Goal: Task Accomplishment & Management: Use online tool/utility

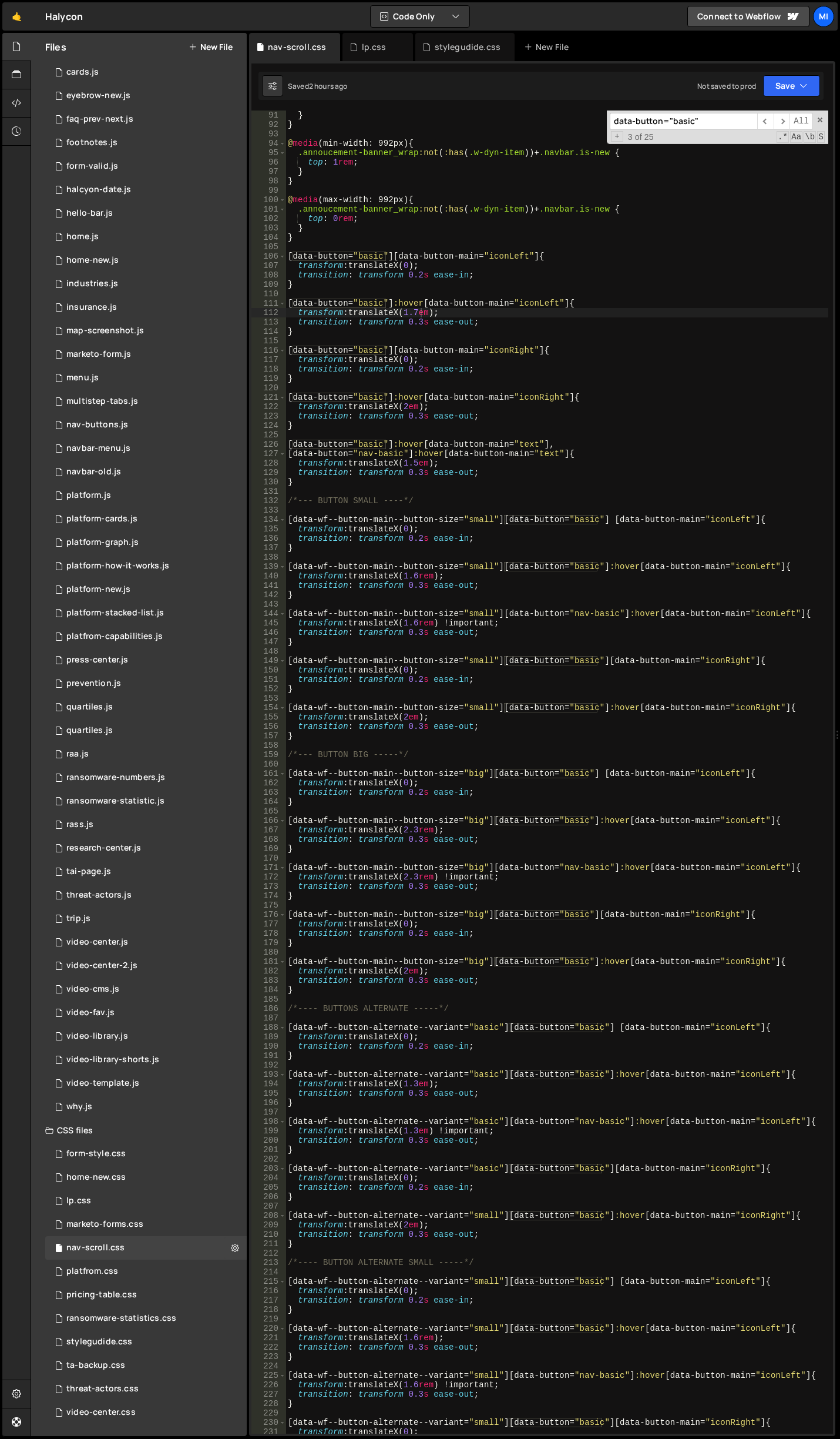
scroll to position [846, 0]
click at [25, 11] on link "🤙" at bounding box center [17, 16] width 29 height 28
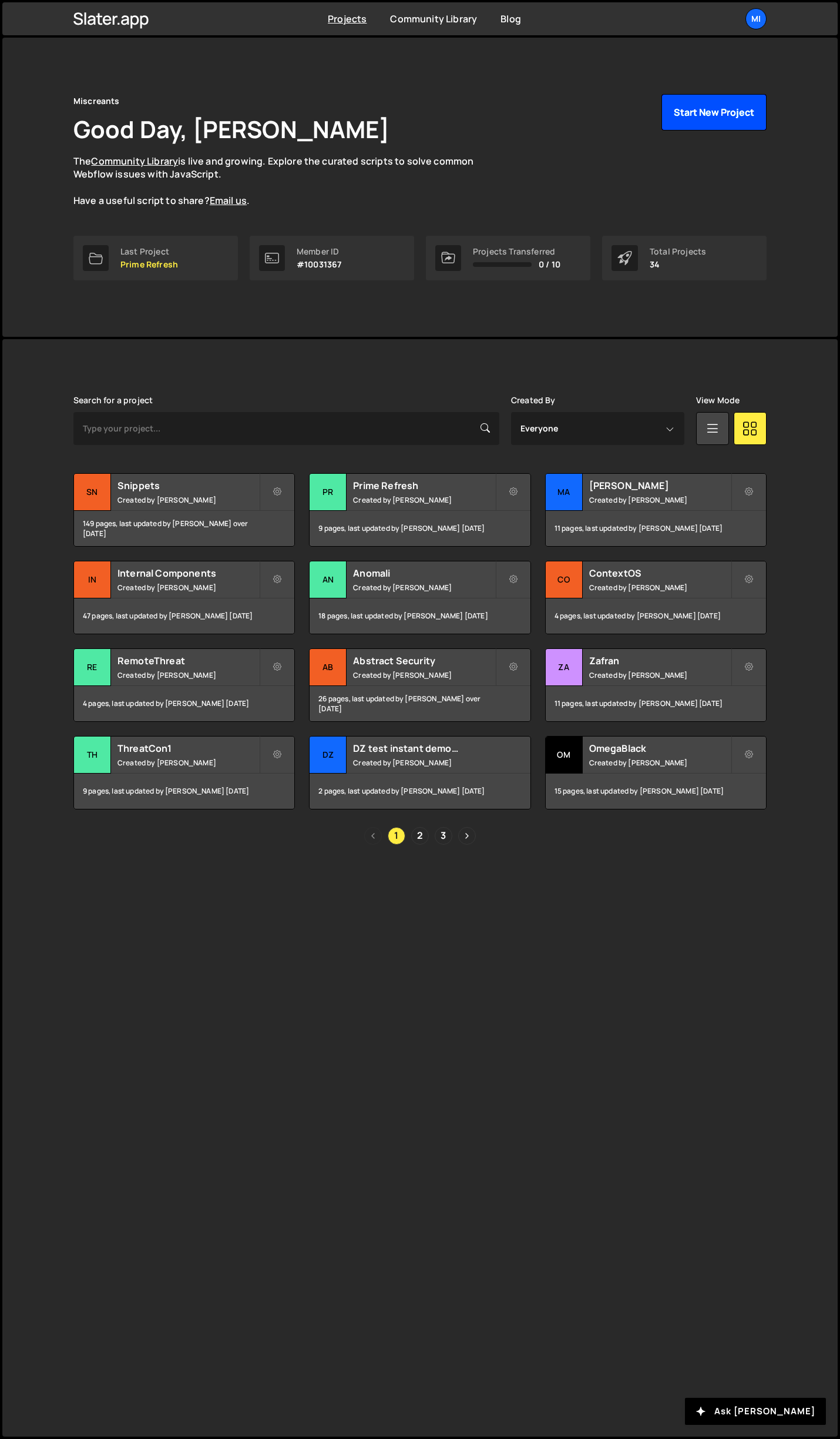
click at [746, 113] on button "Start New Project" at bounding box center [714, 112] width 105 height 36
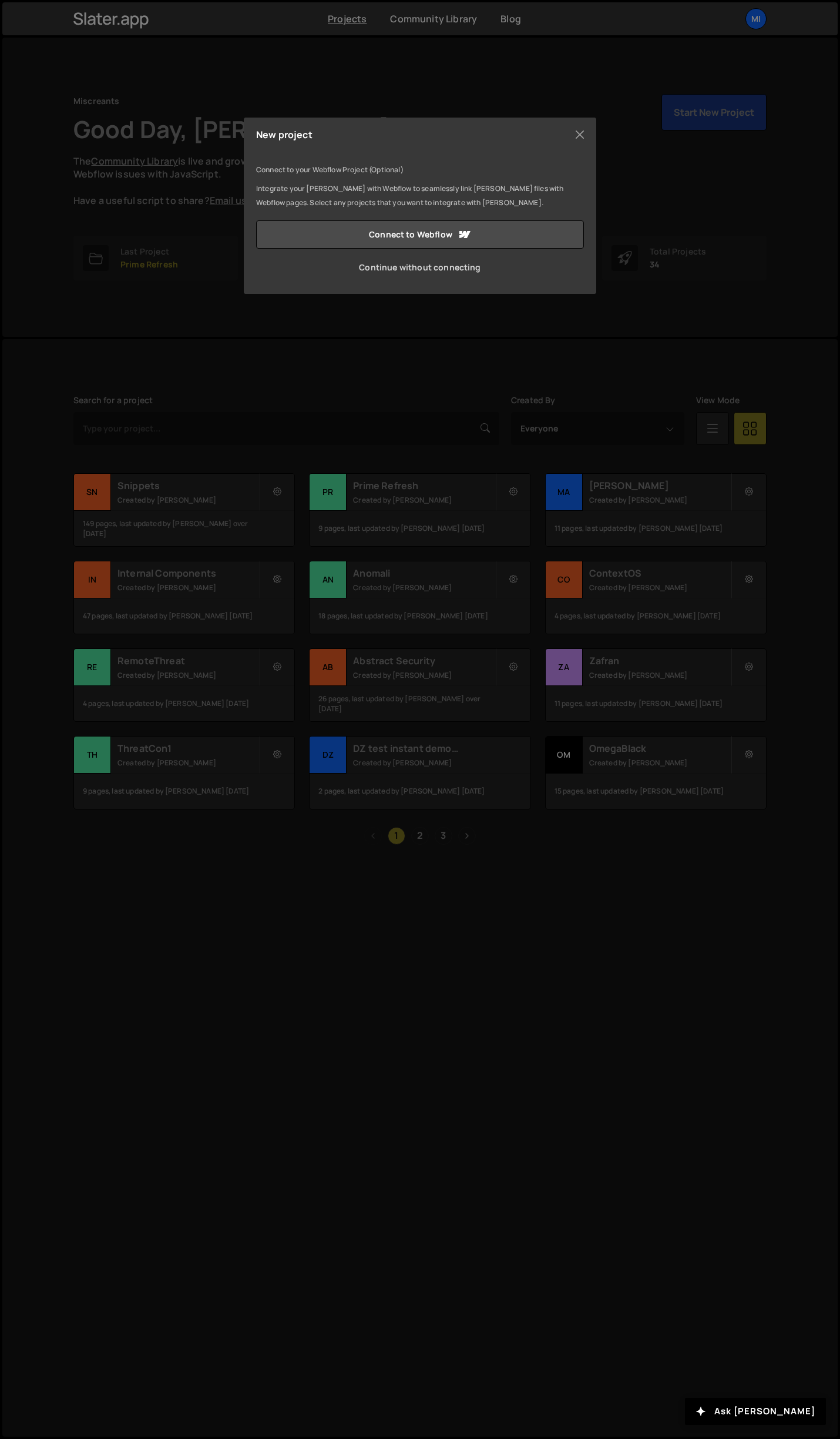
click at [436, 268] on link "Continue without connecting" at bounding box center [420, 267] width 328 height 28
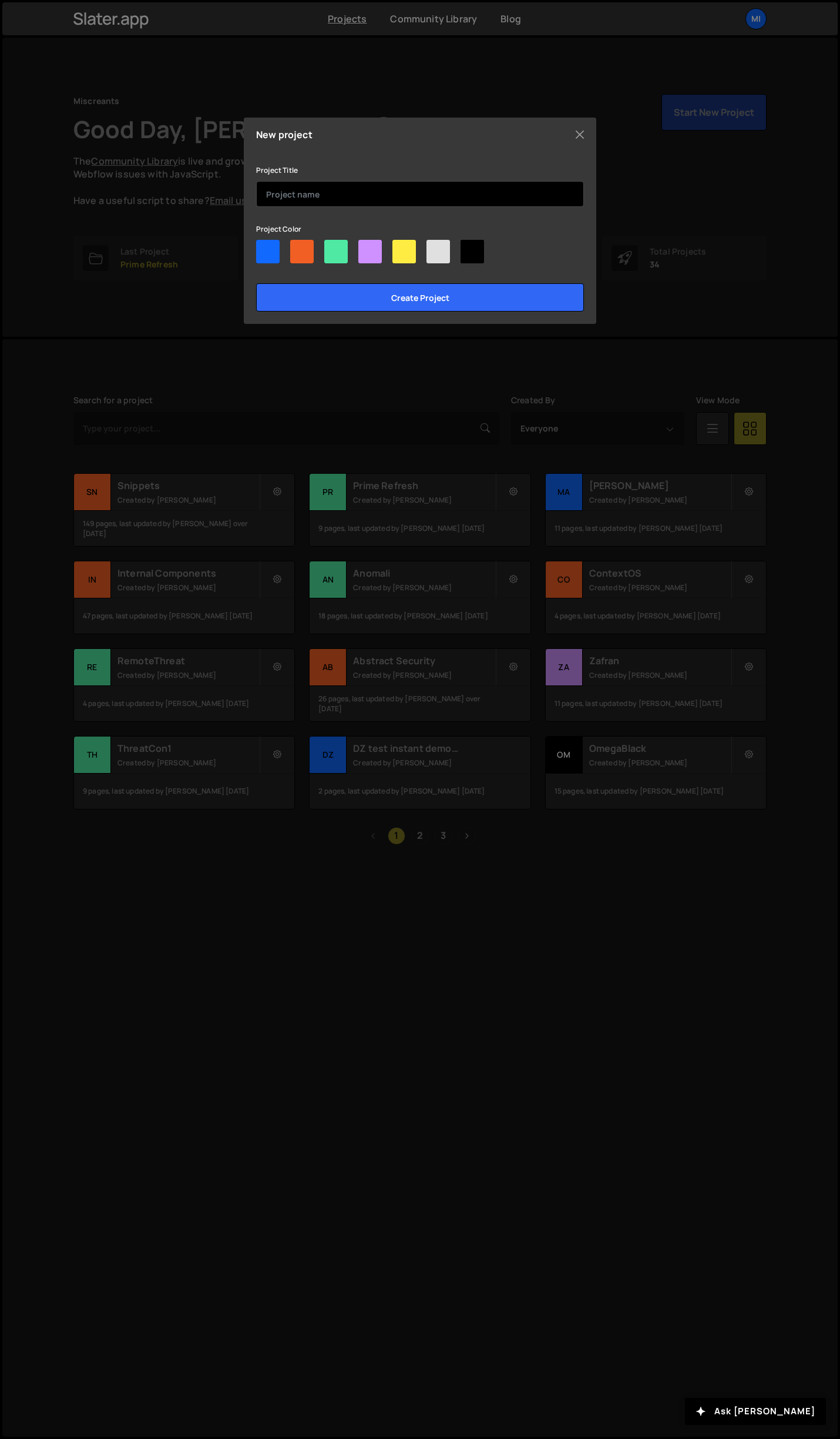
click at [429, 192] on input "text" at bounding box center [420, 194] width 328 height 26
type input "Hoonify"
click at [328, 255] on div at bounding box center [336, 251] width 23 height 23
click at [328, 248] on input"] "radio" at bounding box center [328, 243] width 8 height 8
radio input"] "true"
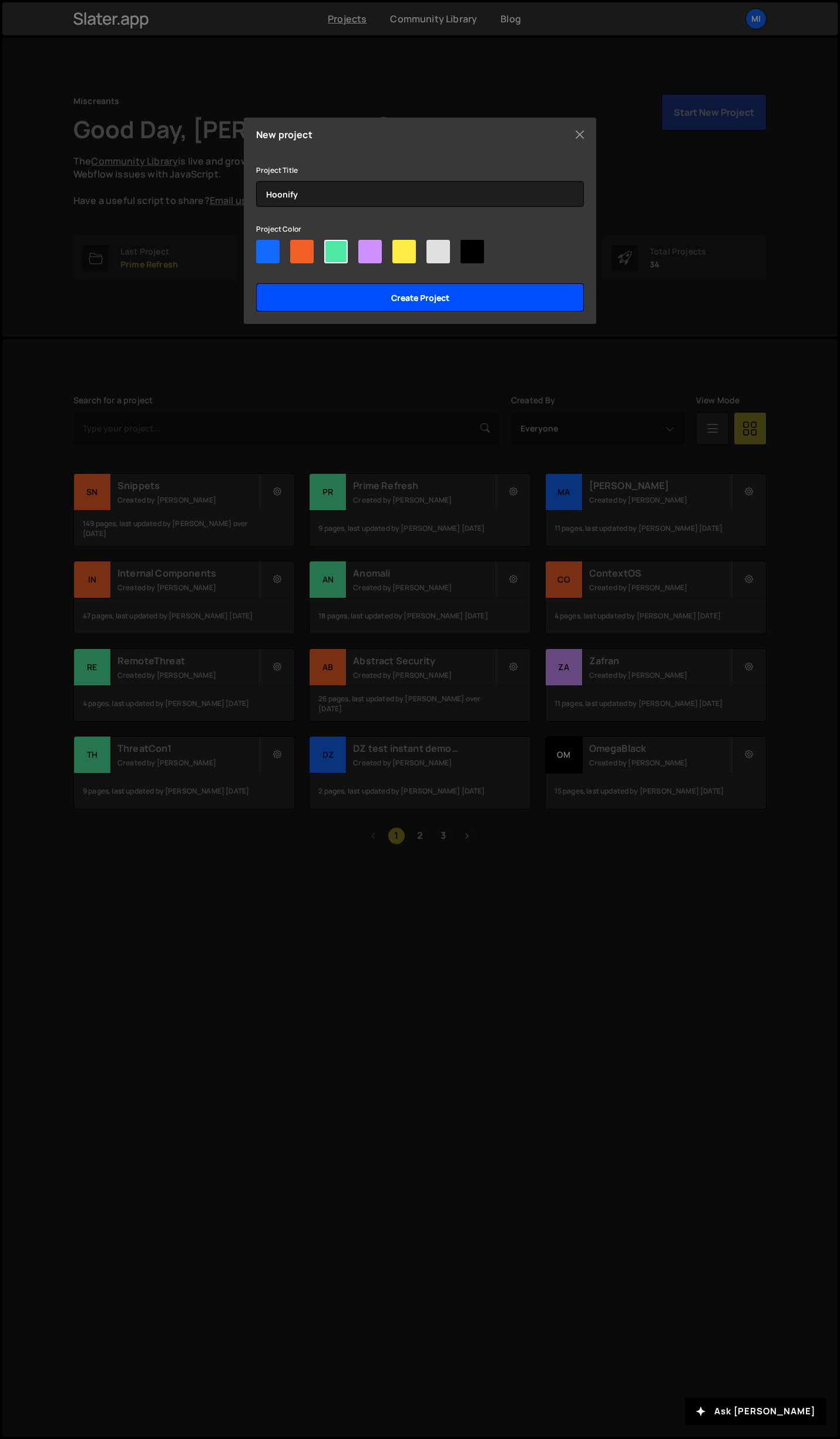
click at [375, 290] on input "Create project" at bounding box center [420, 297] width 328 height 28
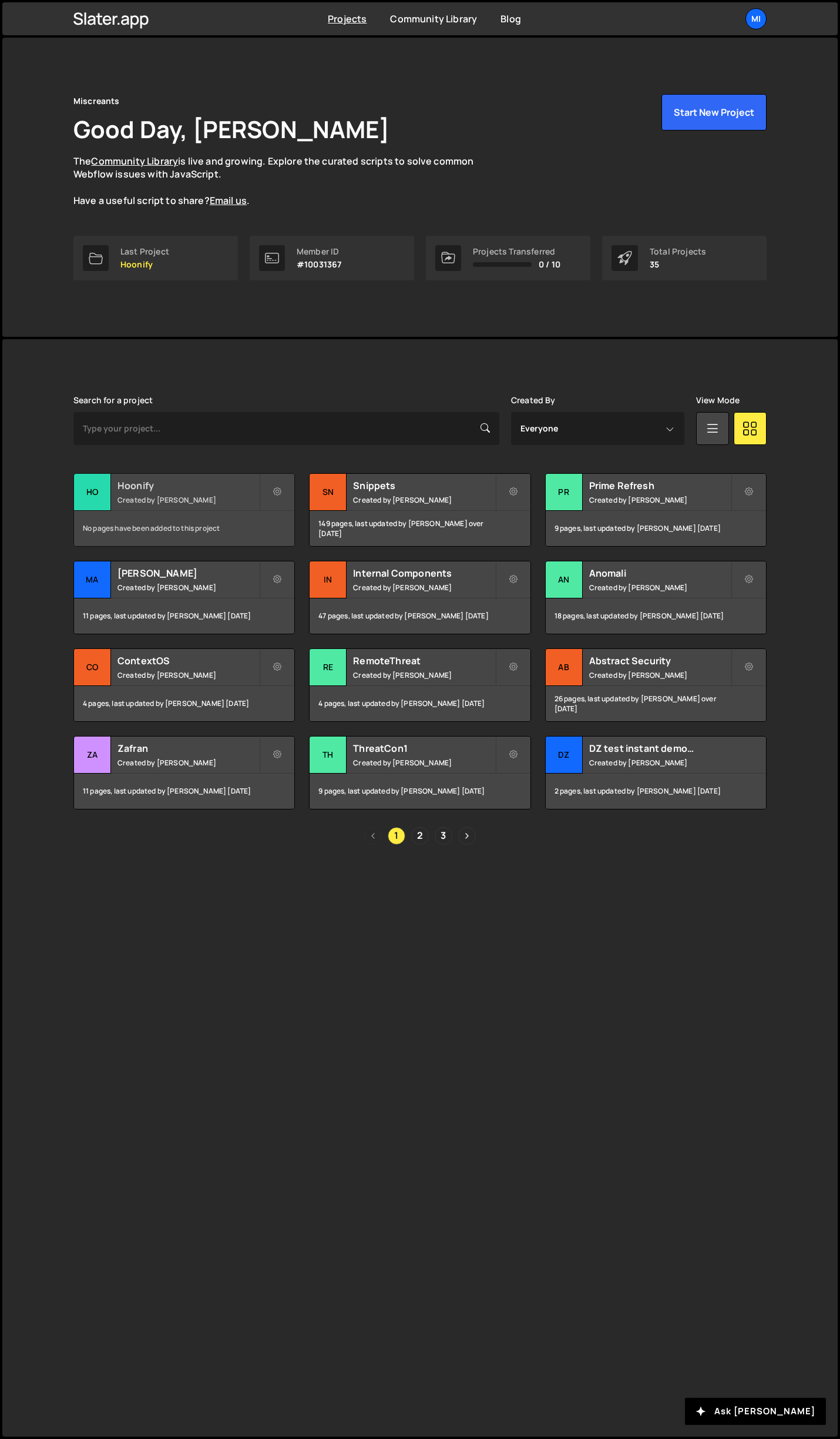
click at [229, 489] on h2 "Hoonify" at bounding box center [188, 485] width 142 height 13
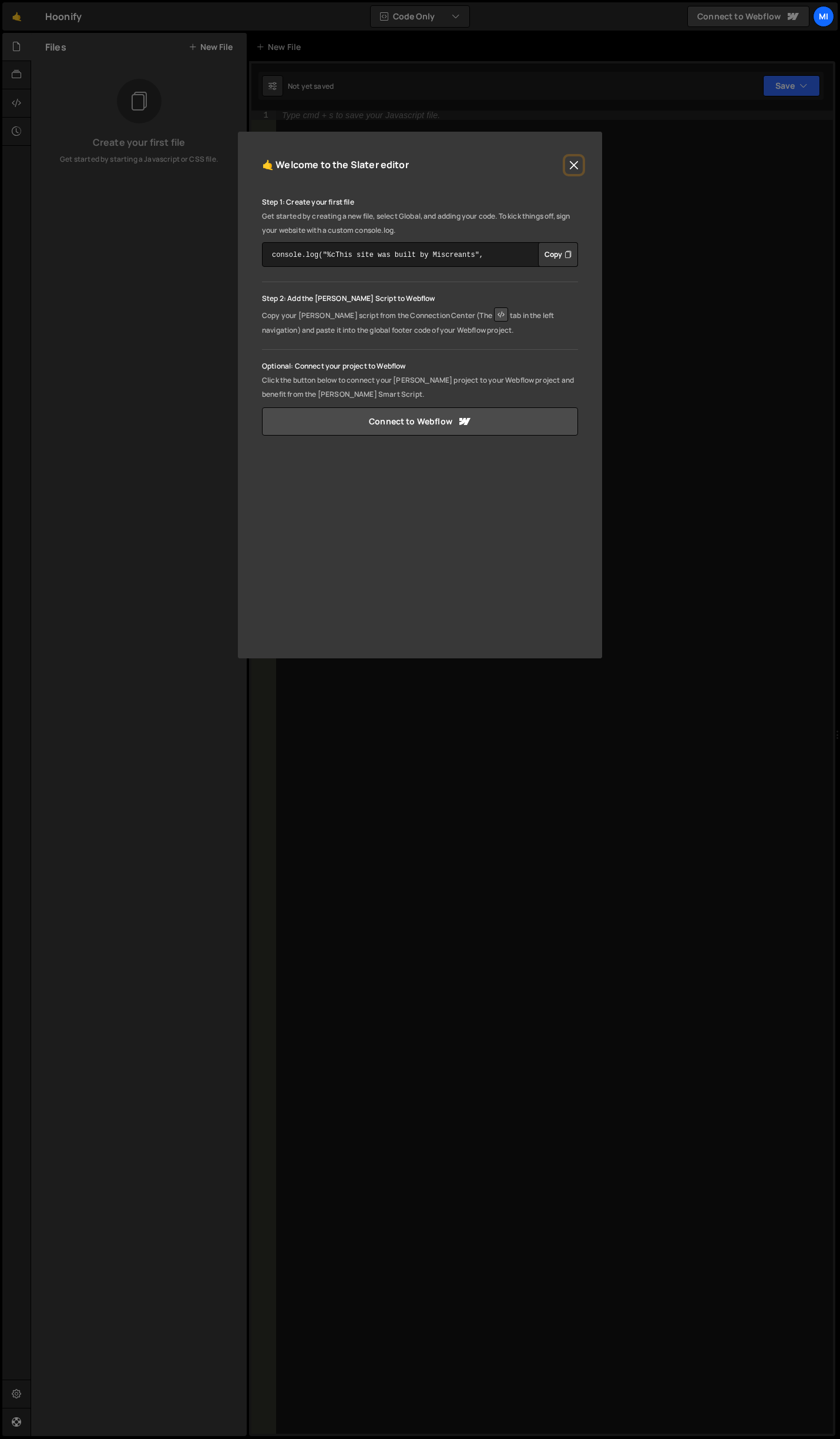
click at [579, 158] on button "Close" at bounding box center [574, 165] width 17 height 17
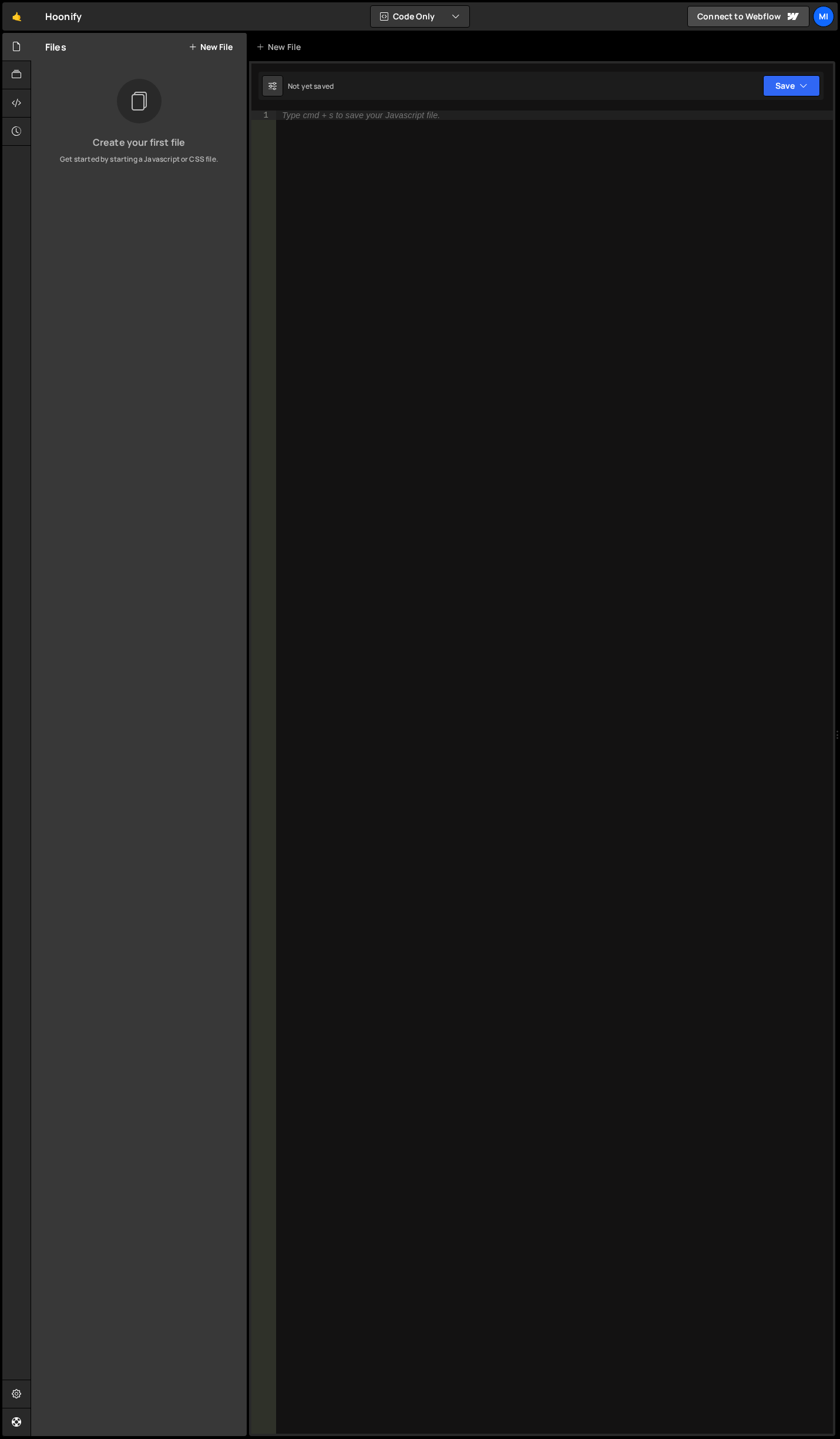
click at [201, 46] on button "New File" at bounding box center [210, 47] width 44 height 10
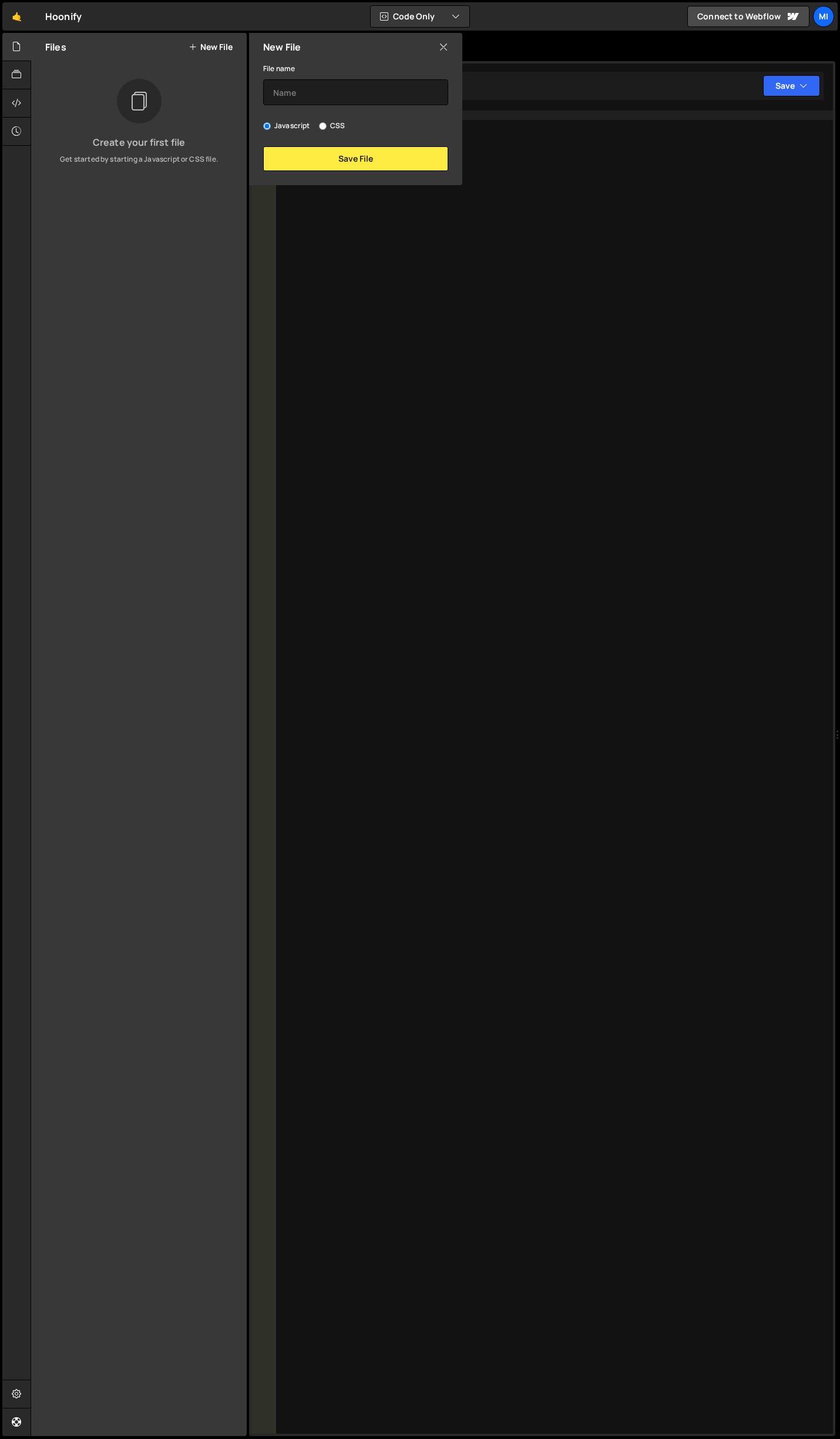
click at [339, 126] on label "CSS" at bounding box center [332, 126] width 26 height 12
click at [327, 126] on input "CSS" at bounding box center [323, 126] width 8 height 8
radio input "true"
click at [356, 85] on input "text" at bounding box center [355, 92] width 185 height 26
type input "global"
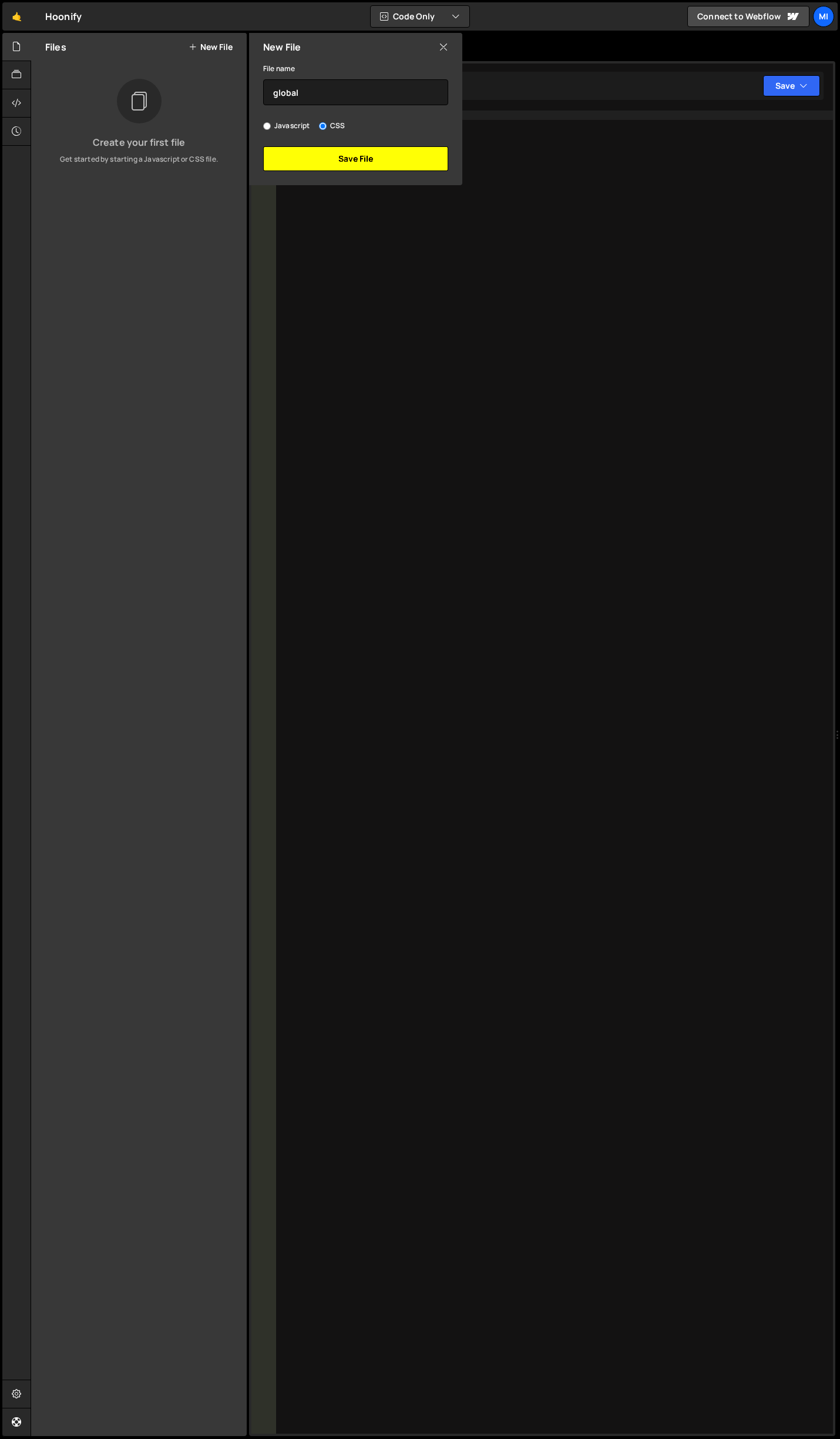
click at [376, 164] on button "Save File" at bounding box center [355, 158] width 185 height 25
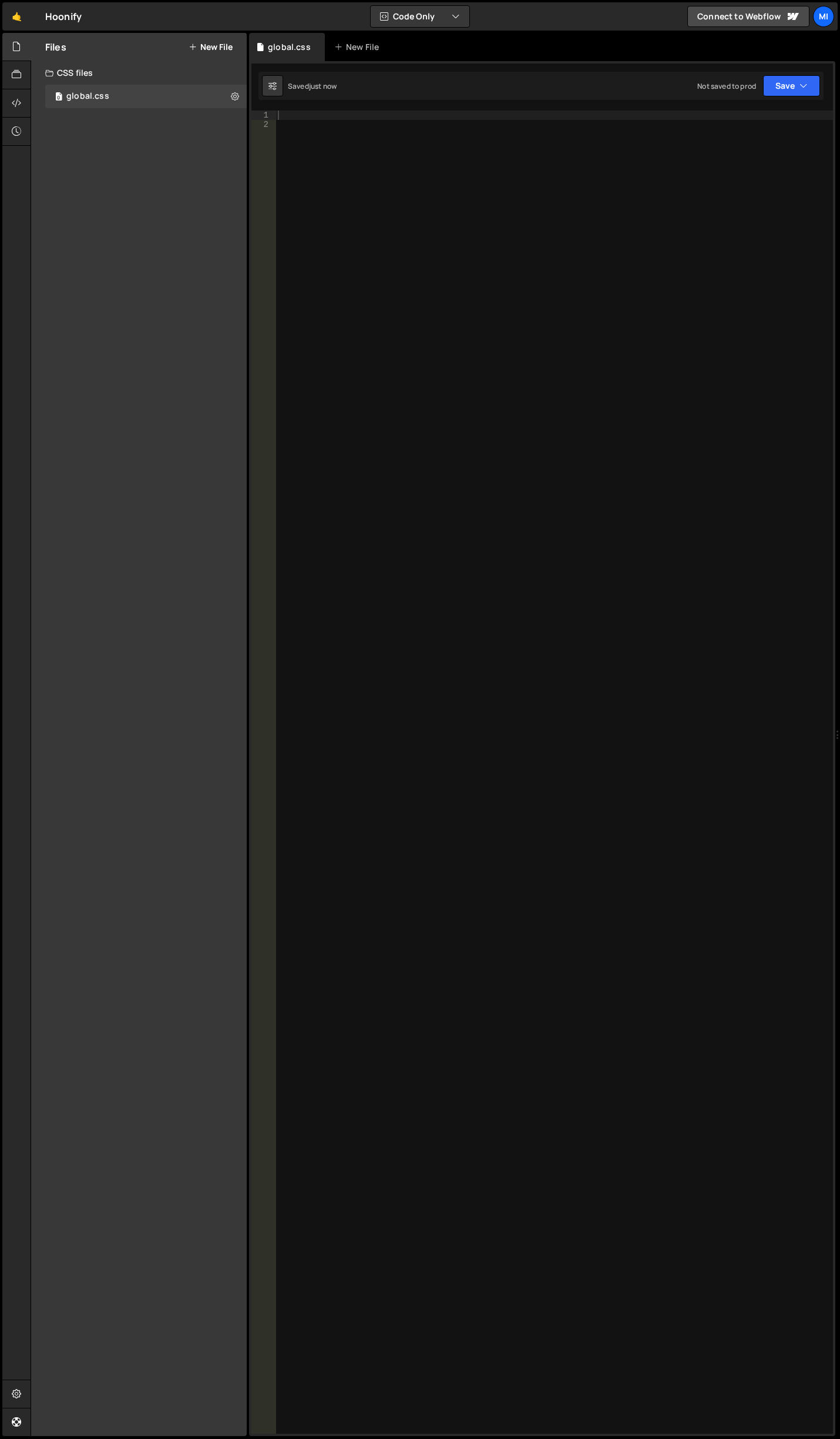
click at [31, 98] on div "Files New File Create your first file Get started by starting a Javascript or C…" at bounding box center [138, 734] width 216 height 1403
click at [19, 98] on icon at bounding box center [17, 102] width 10 height 13
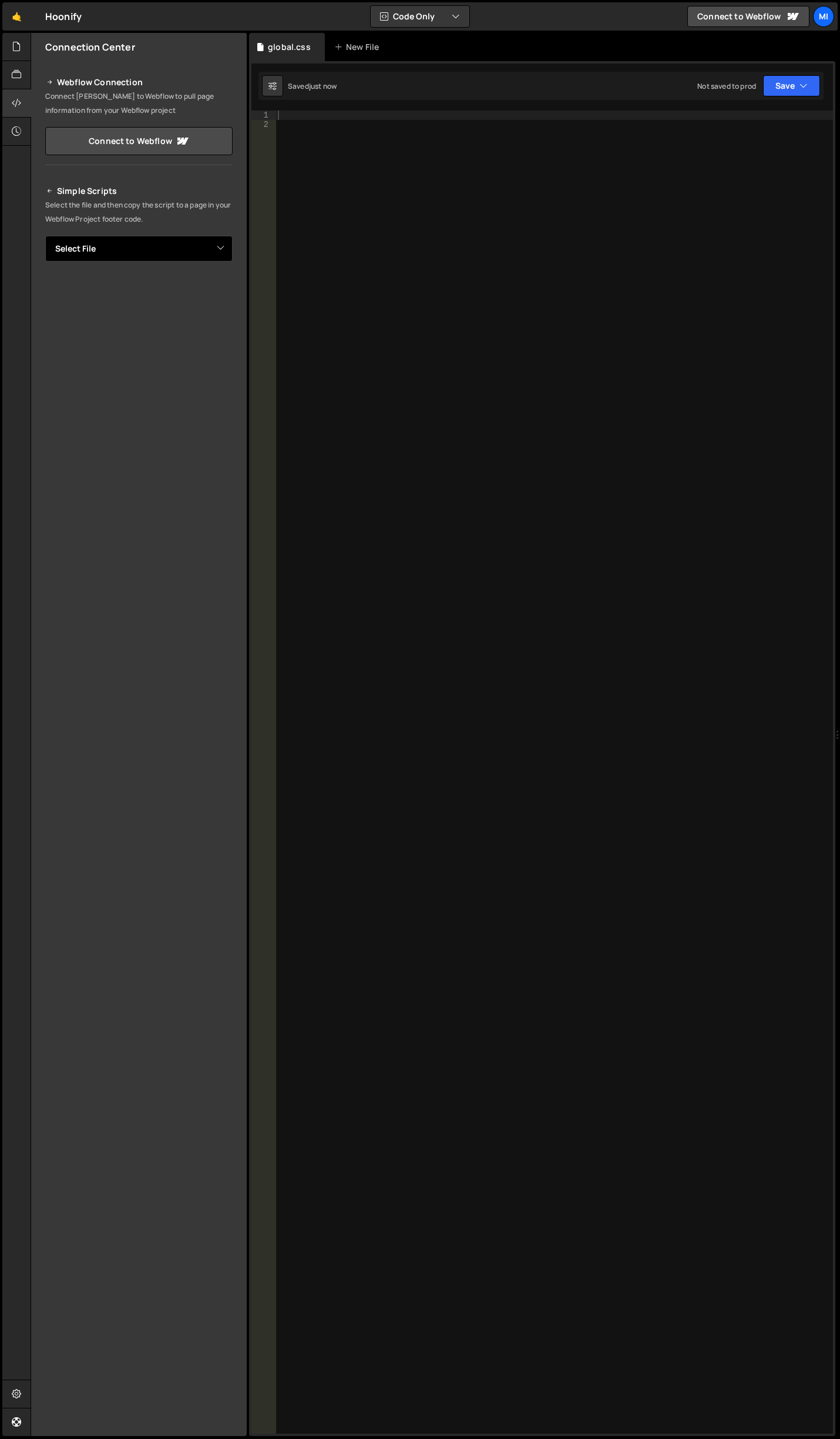
click at [160, 251] on select "Select File global.css" at bounding box center [138, 248] width 187 height 26
select select "48147"
click at [45, 236] on select "Select File global.css" at bounding box center [138, 248] width 187 height 26
click at [228, 284] on button "Button group with nested dropdown" at bounding box center [224, 289] width 16 height 25
click at [193, 303] on link "Copy Staging css" at bounding box center [180, 311] width 105 height 16
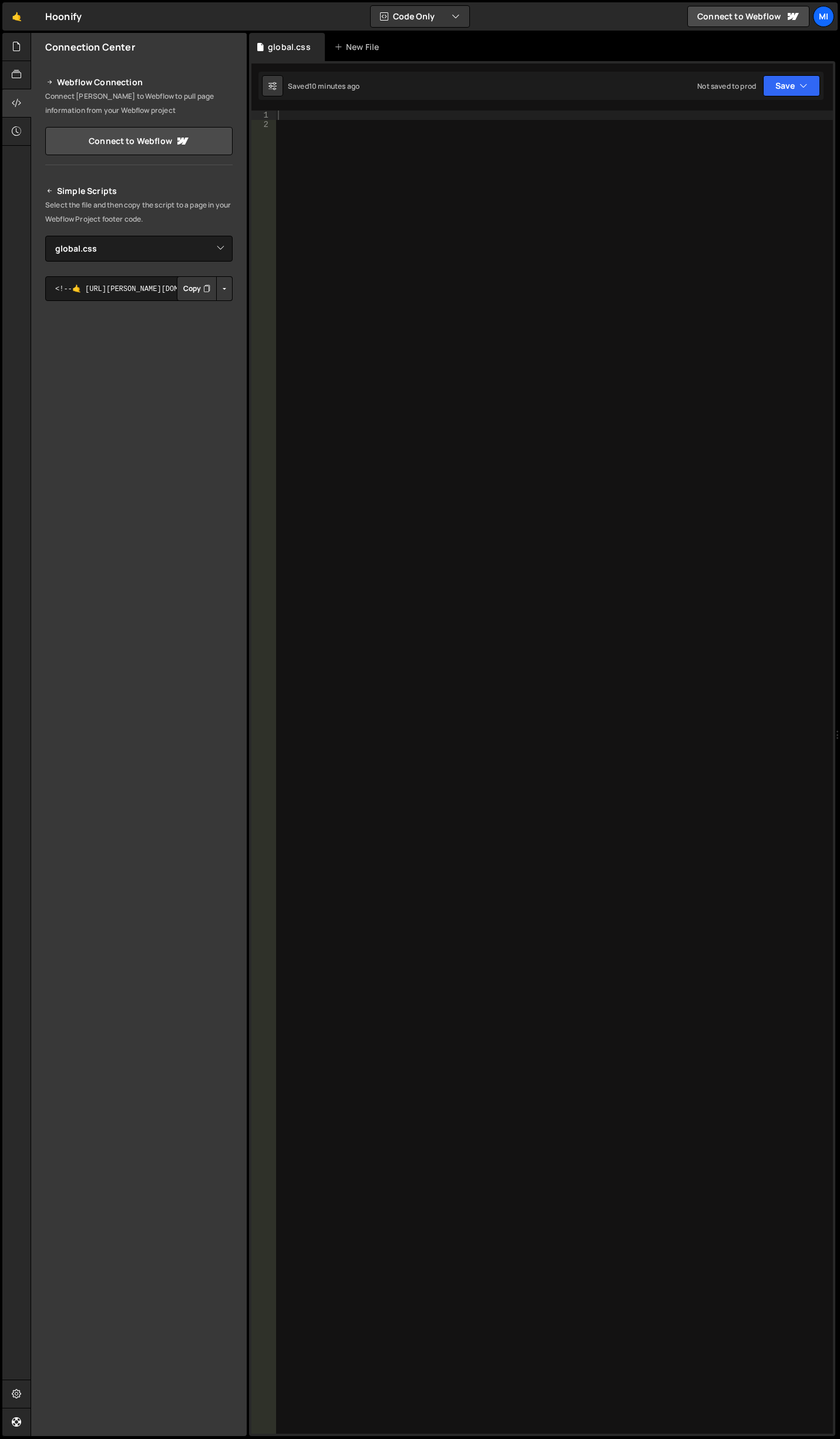
click at [474, 210] on div at bounding box center [555, 781] width 558 height 1342
click at [590, 307] on div at bounding box center [555, 781] width 558 height 1342
type textarea "/"
paste textarea "box-gradient"
type textarea ".box-gradient {}"
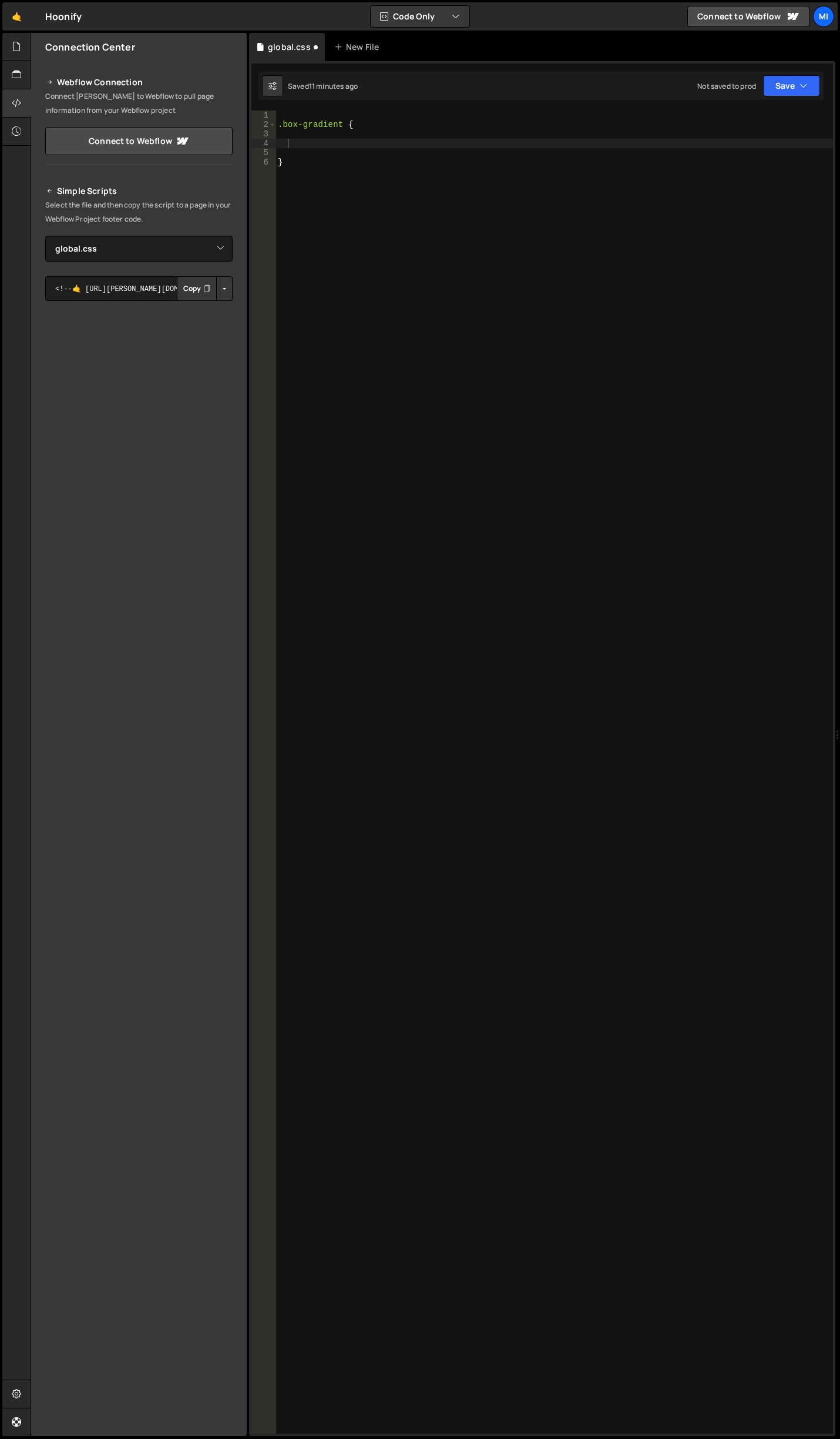
click at [394, 167] on div ".box-gradient { }" at bounding box center [555, 781] width 558 height 1342
type textarea "}"
click at [358, 136] on div ".box-gradient { }" at bounding box center [555, 781] width 558 height 1342
paste textarea "filter: blur(30px);"
type textarea "filter: blur(30px);"
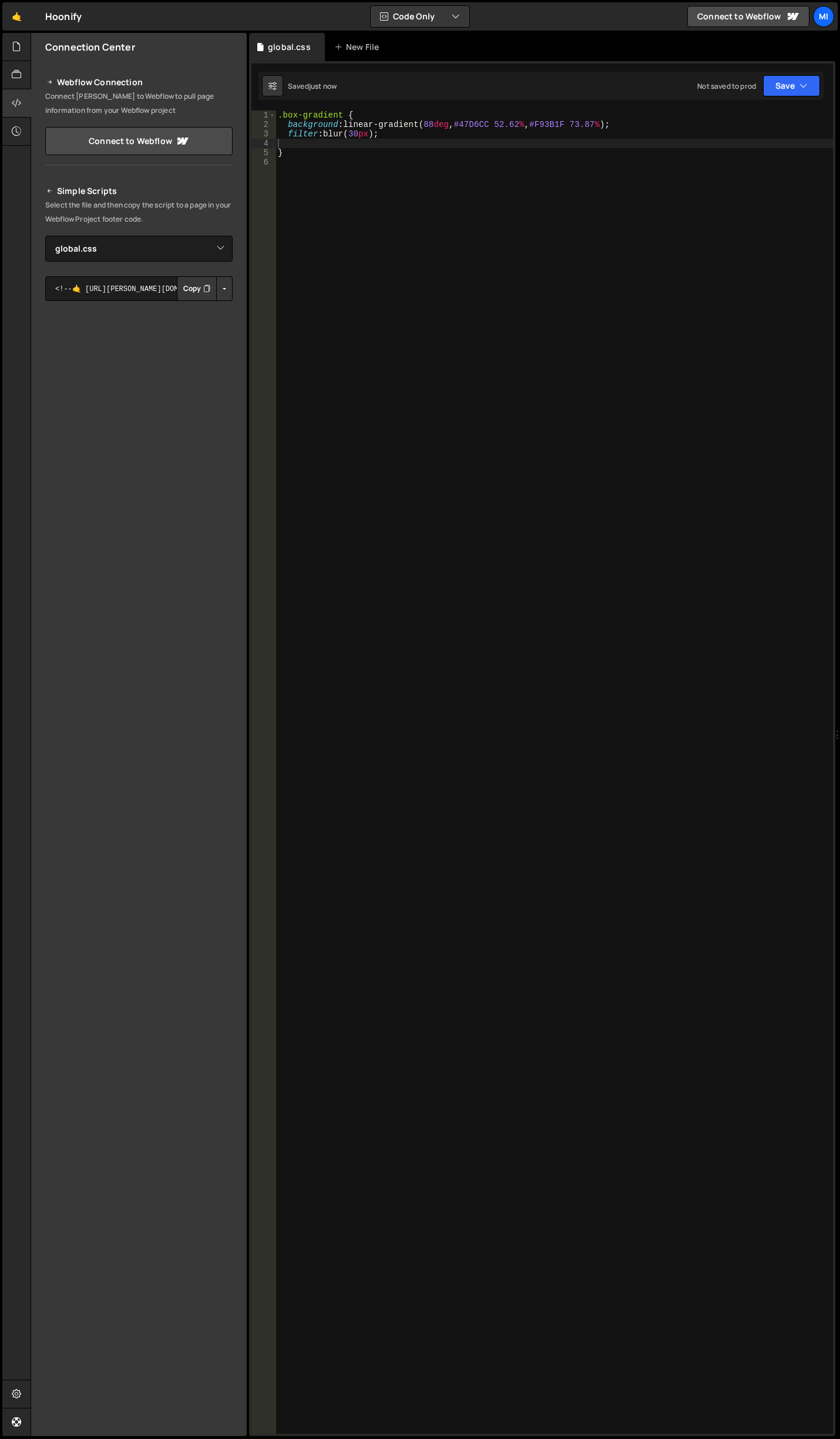
click at [449, 229] on div ".box-gradient { background : linear-gradient( 88 deg , #47D6CC 52.62 % , #F93B1…" at bounding box center [555, 781] width 558 height 1342
click at [356, 133] on div ".box-gradient { background : linear-gradient( 88 deg , #47D6CC 52.62 % , #F93B1…" at bounding box center [555, 781] width 558 height 1342
click at [339, 117] on div ".box-gradient { background : linear-gradient( 88 deg , #47D6CC 52.62 % , #F93B1…" at bounding box center [555, 781] width 558 height 1342
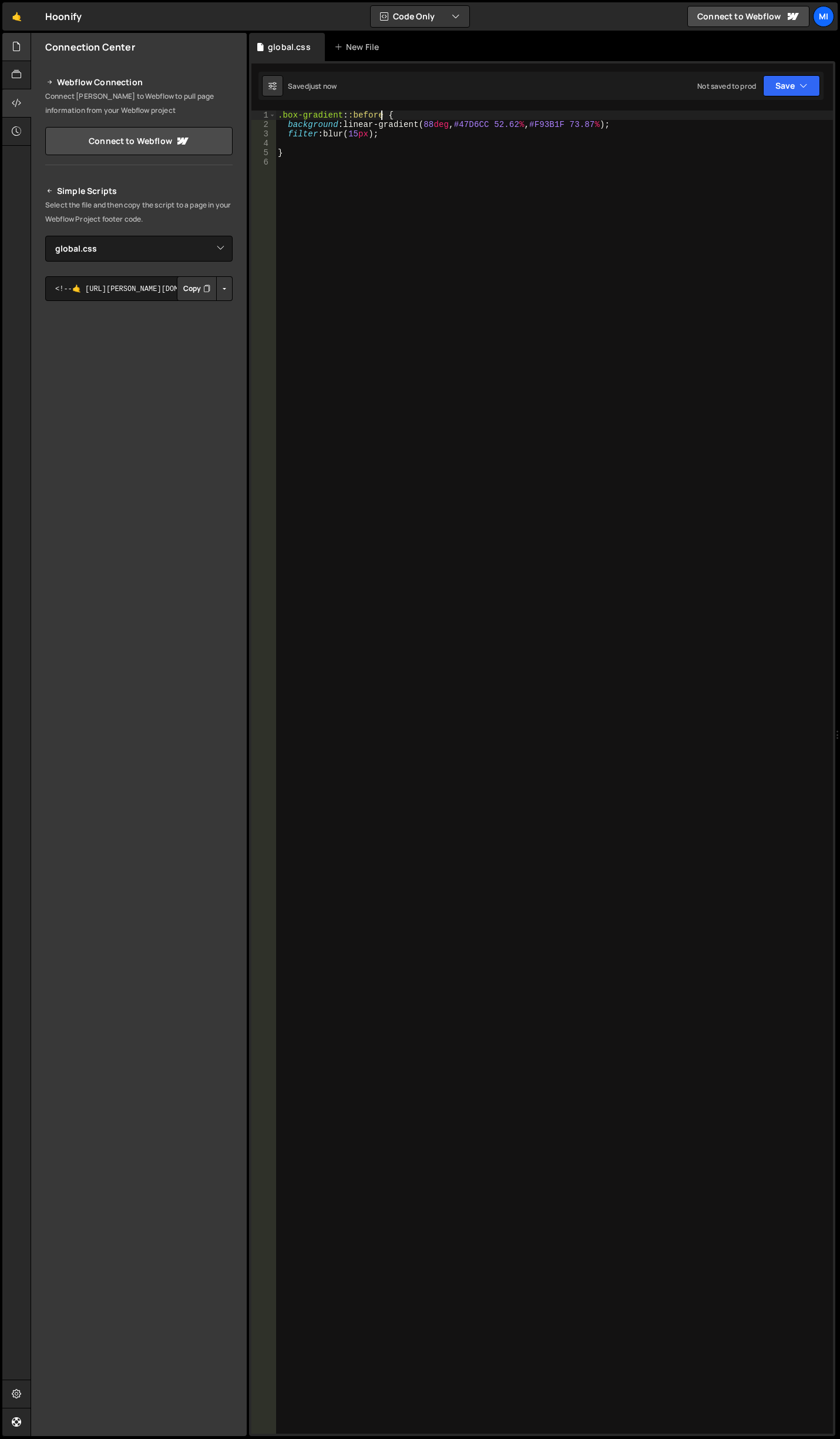
type textarea ".box-gradient::before {"
click at [428, 116] on div ".box-gradient : :before { background : linear-gradient( 88 deg , #47D6CC 52.62 …" at bounding box center [555, 781] width 558 height 1342
type textarea "content: '';"
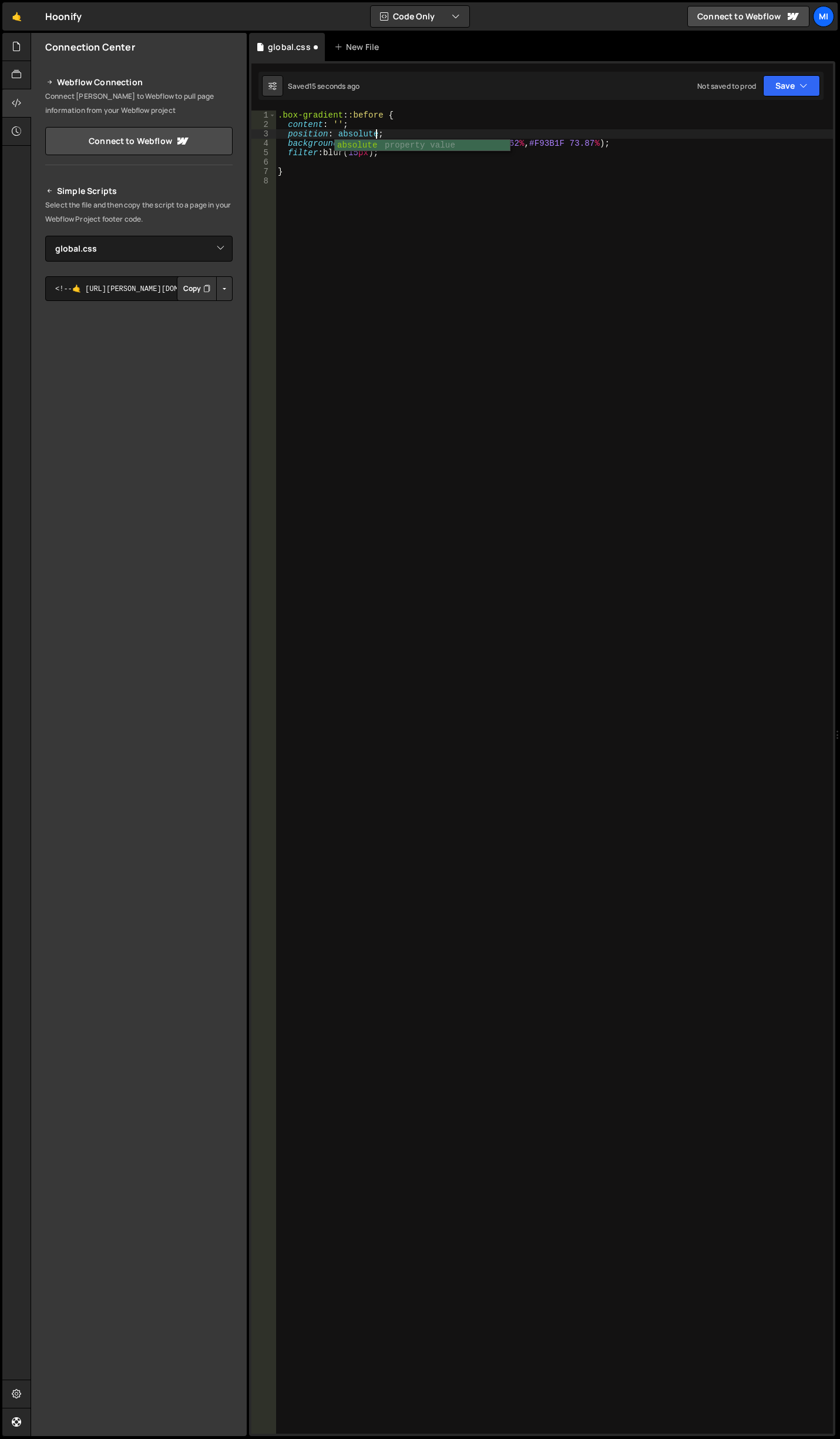
type textarea "position: absolute;"
type textarea "top: 0;"
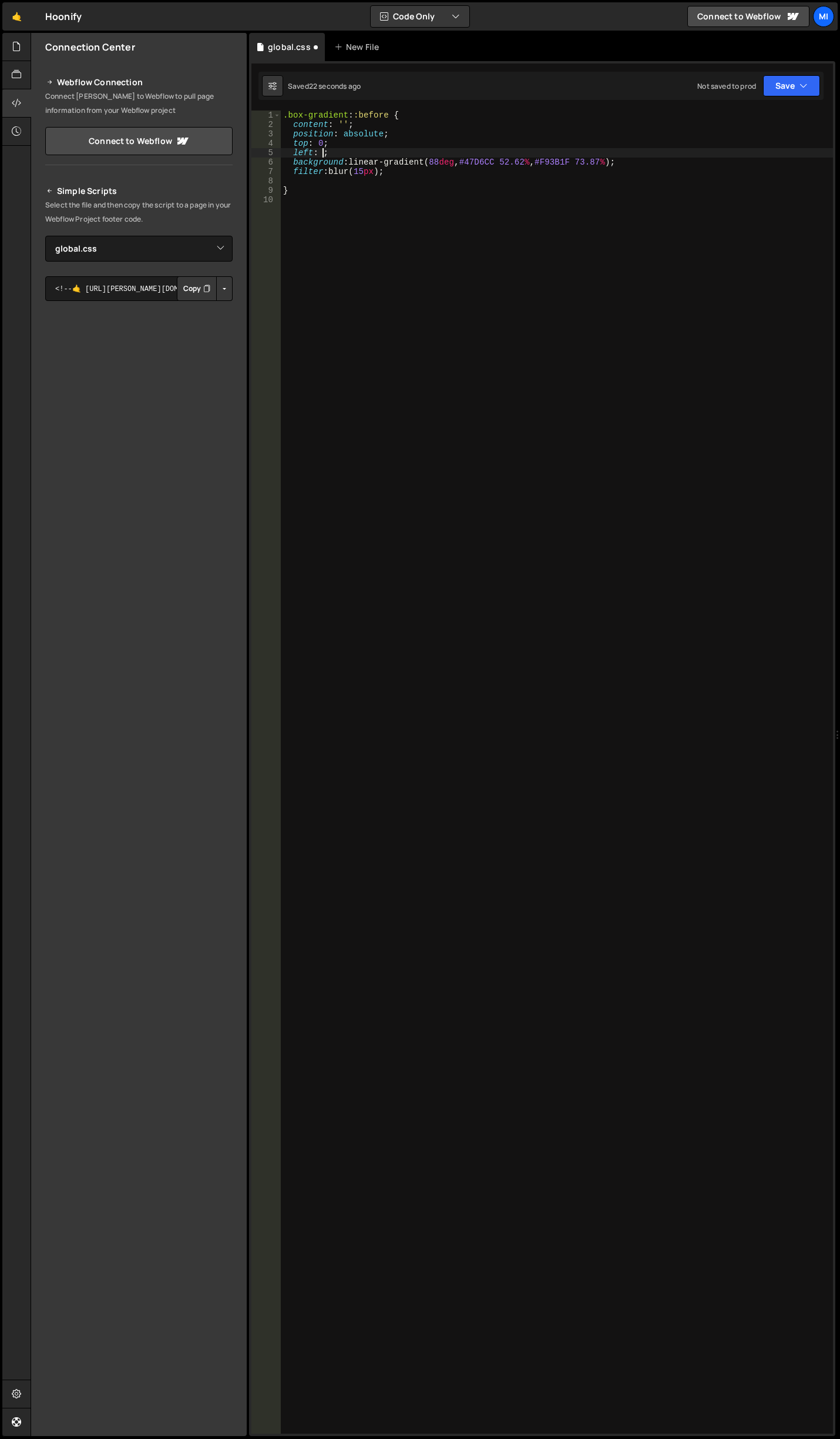
scroll to position [0, 2]
type textarea "left: 0;"
type textarea "n"
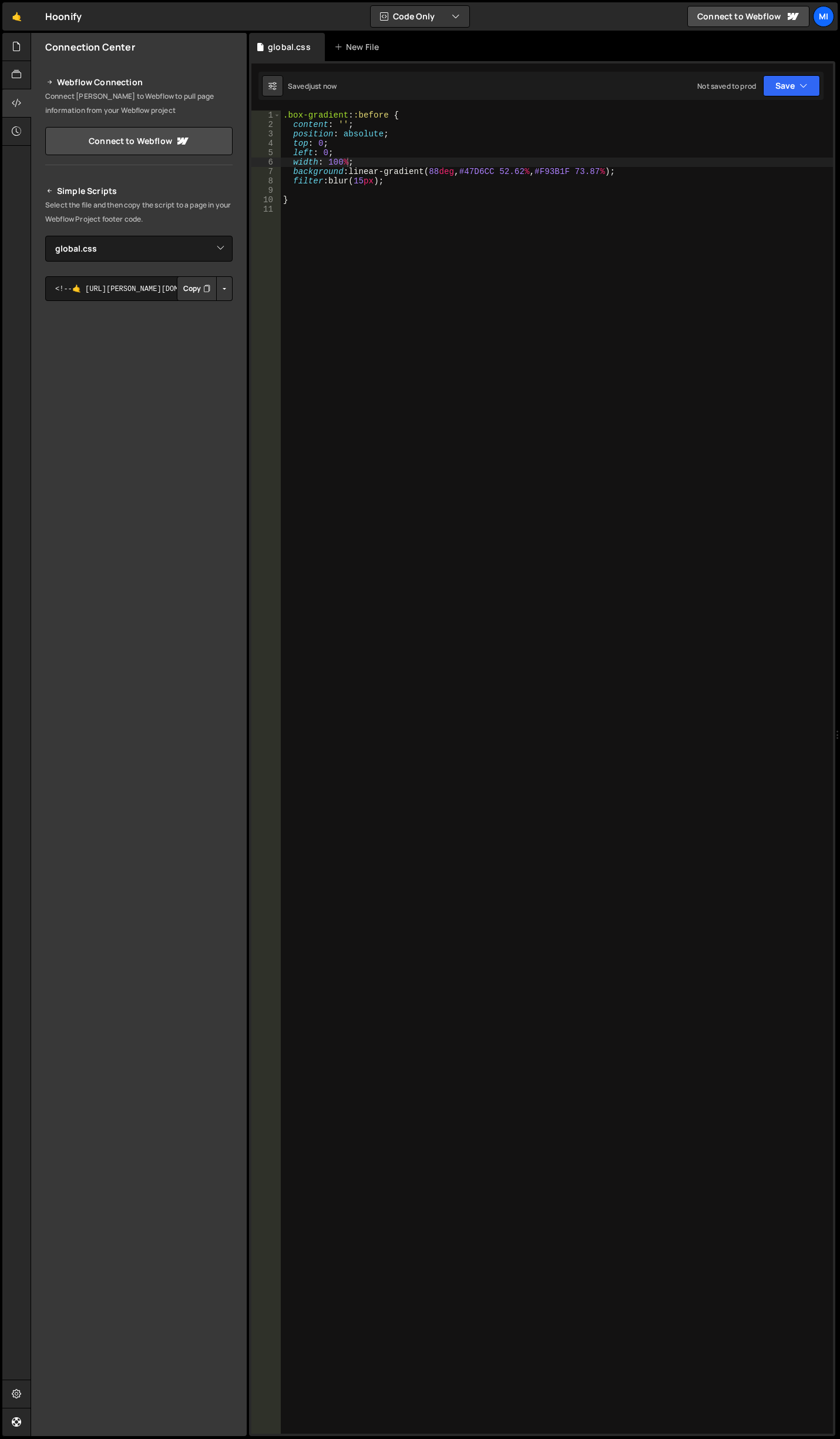
click at [383, 155] on div ".box-gradient : :before { content : ' ' ; position : absolute ; top : 0 ; left …" at bounding box center [556, 781] width 552 height 1342
click at [381, 164] on div ".box-gradient : :before { content : ' ' ; position : absolute ; top : 0 ; left …" at bounding box center [556, 781] width 552 height 1342
type textarea "width: 100%;"
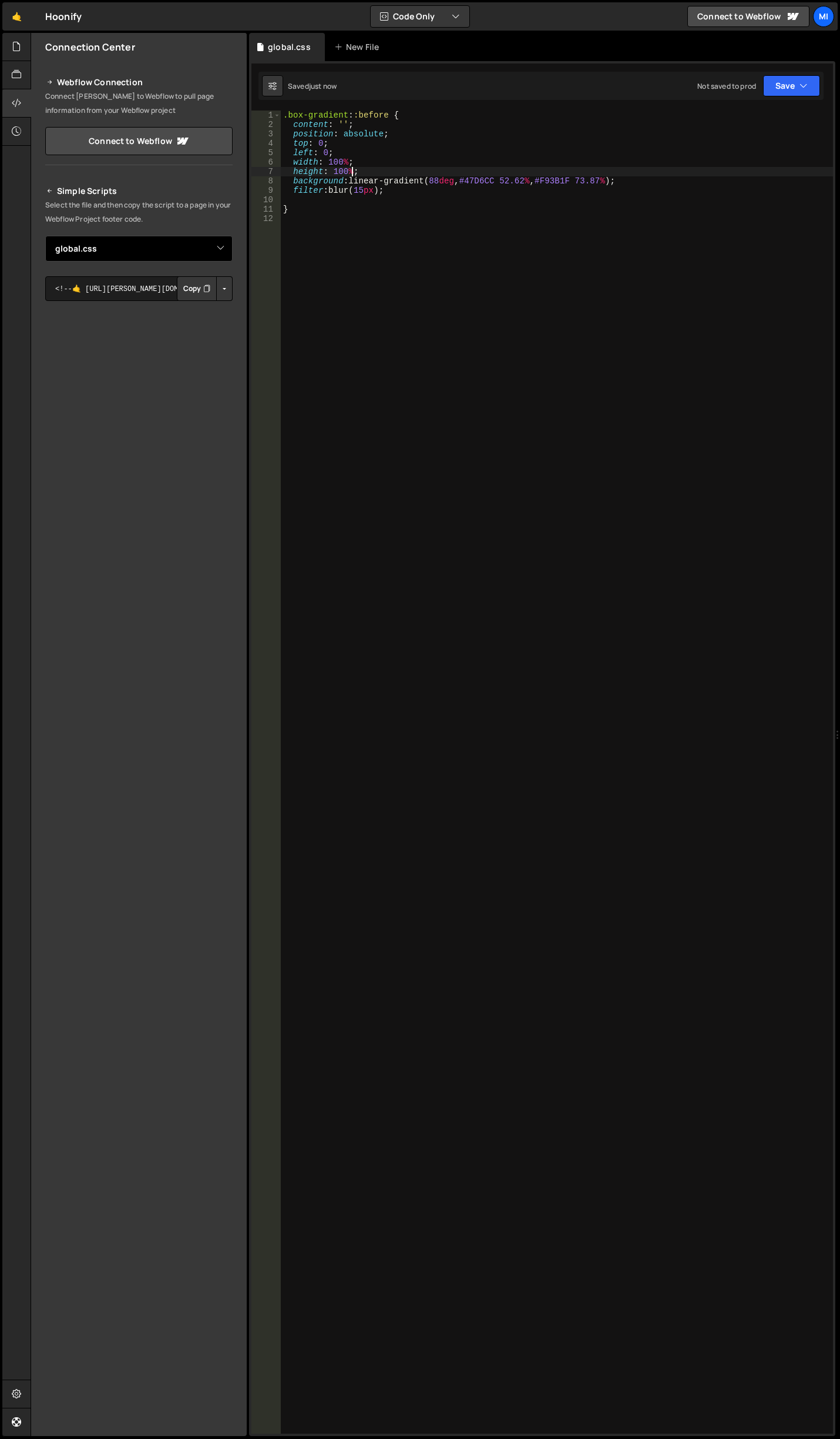
type textarea "height: 100%;"
